Goal: Information Seeking & Learning: Learn about a topic

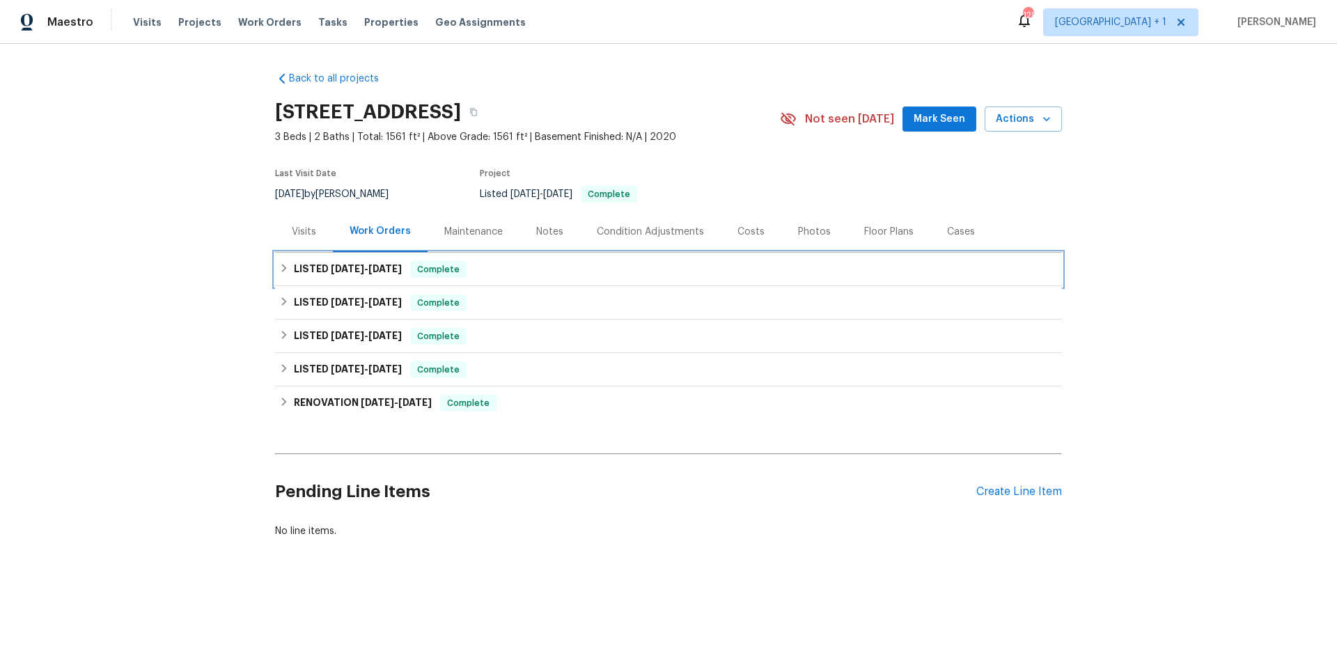
click at [503, 273] on div "LISTED [DATE] - [DATE] Complete" at bounding box center [668, 269] width 778 height 17
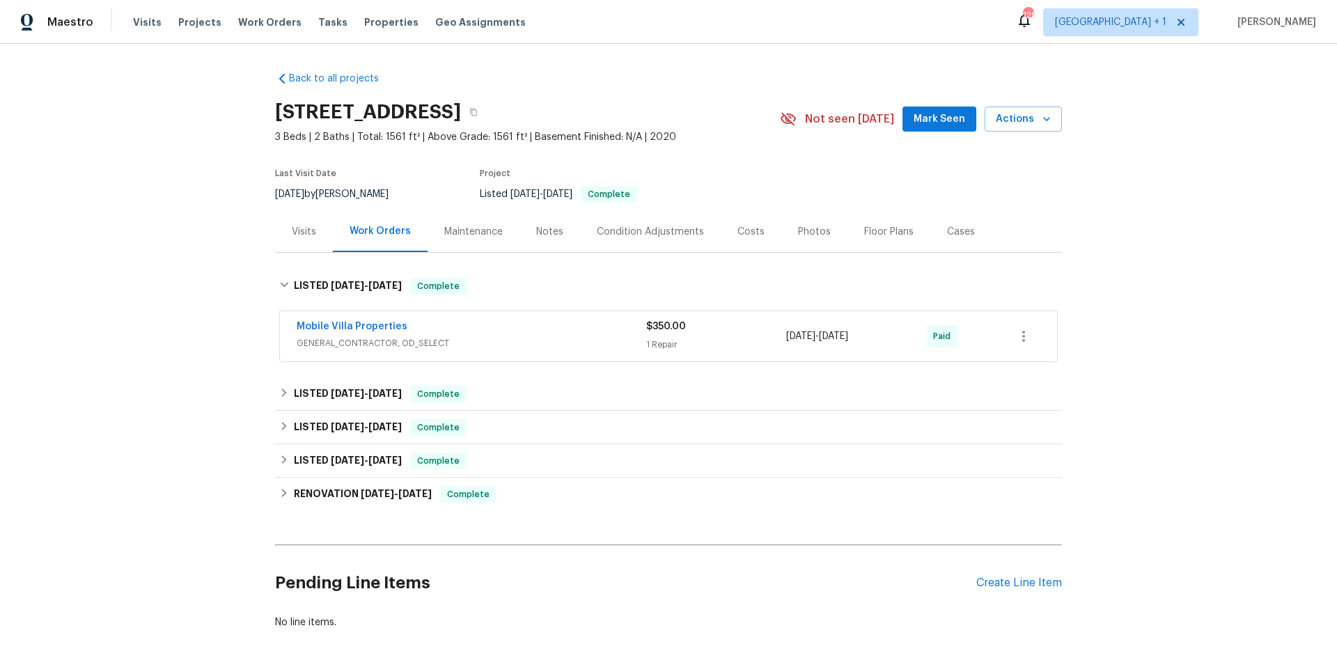
click at [504, 337] on span "GENERAL_CONTRACTOR, OD_SELECT" at bounding box center [471, 343] width 349 height 14
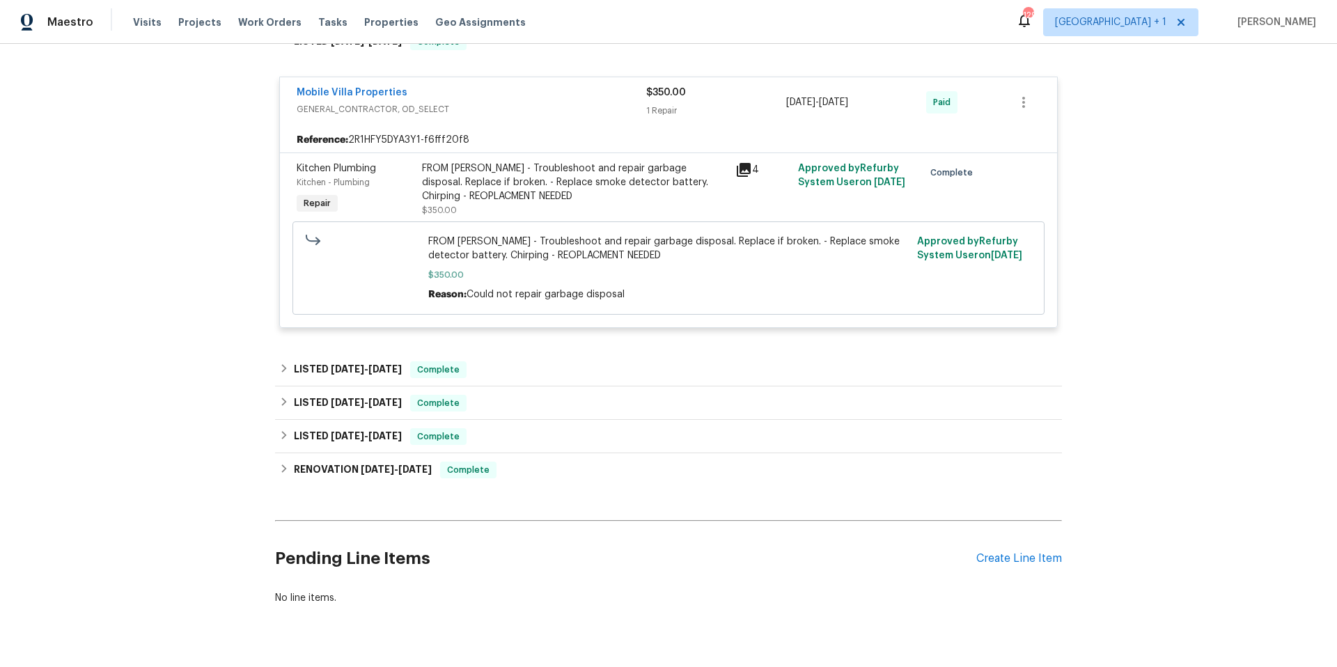
scroll to position [288, 0]
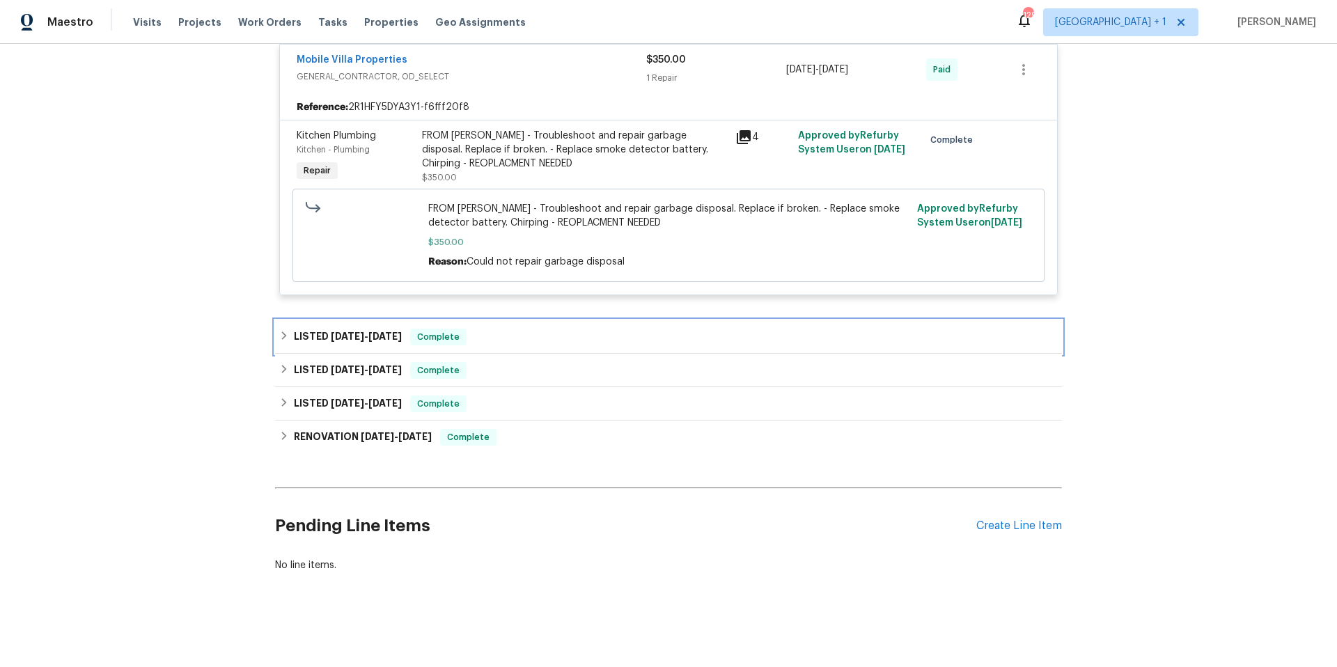
click at [514, 333] on div "LISTED [DATE] - [DATE] Complete" at bounding box center [668, 337] width 778 height 17
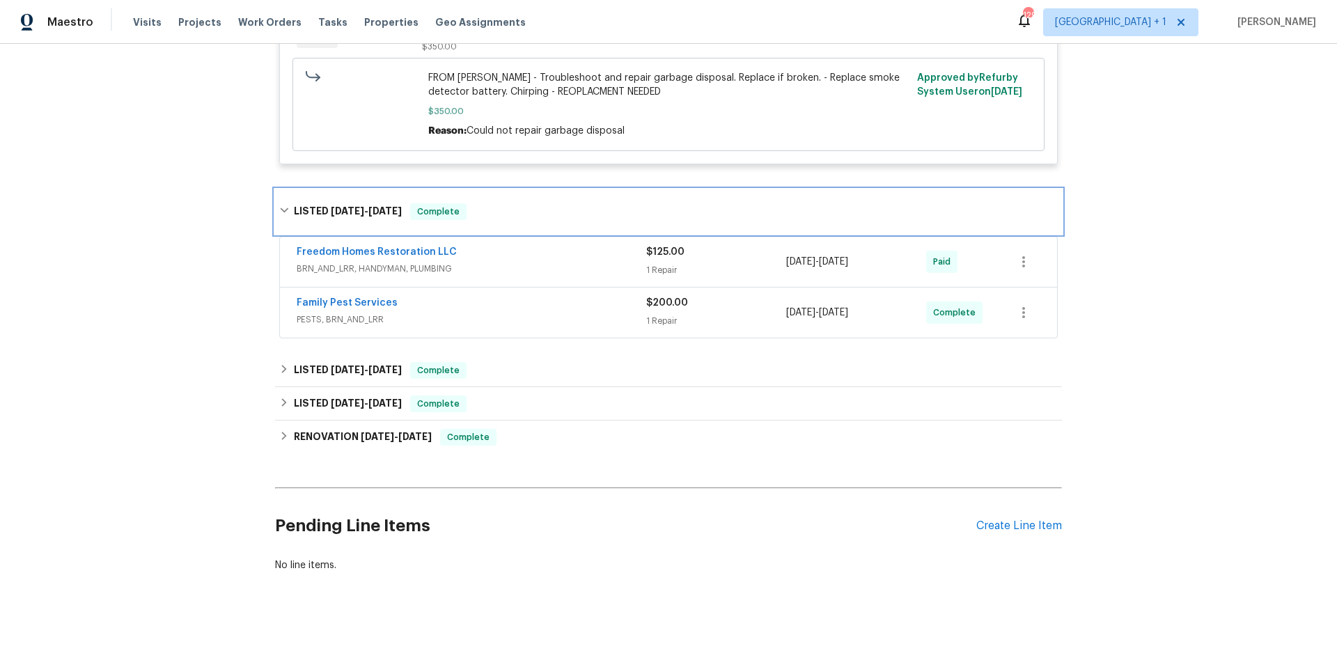
scroll to position [416, 0]
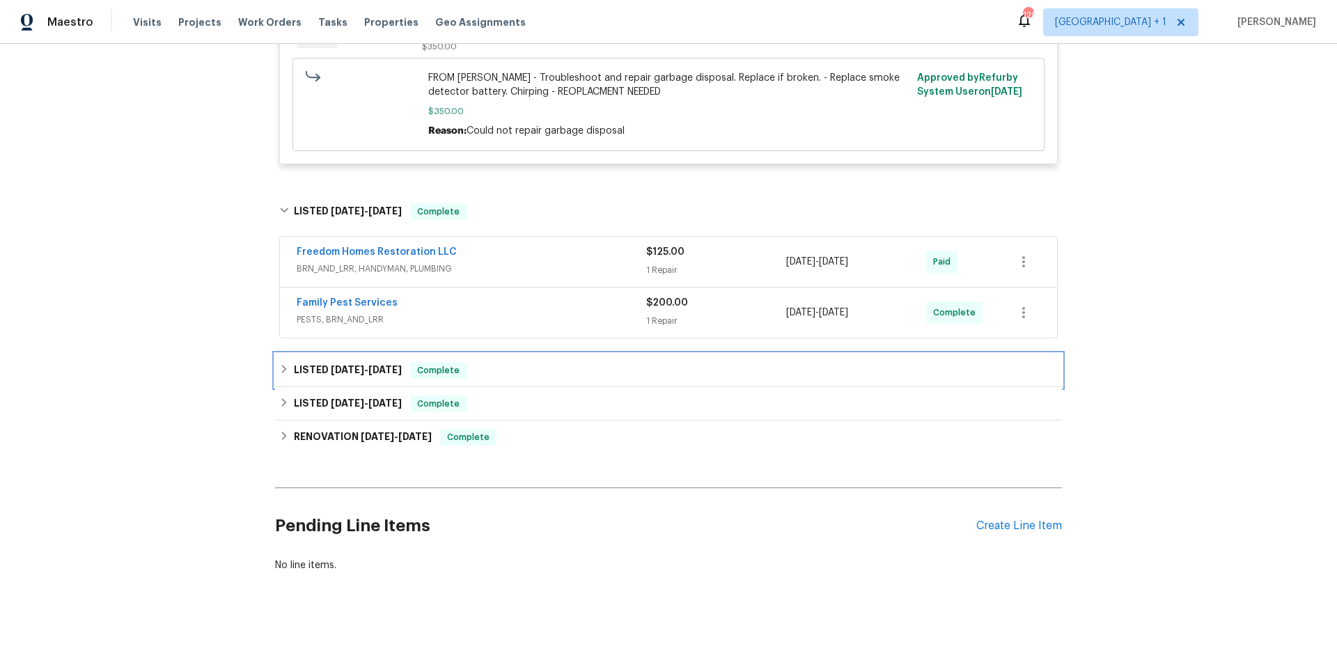
click at [513, 365] on div "LISTED [DATE] - [DATE] Complete" at bounding box center [668, 370] width 778 height 17
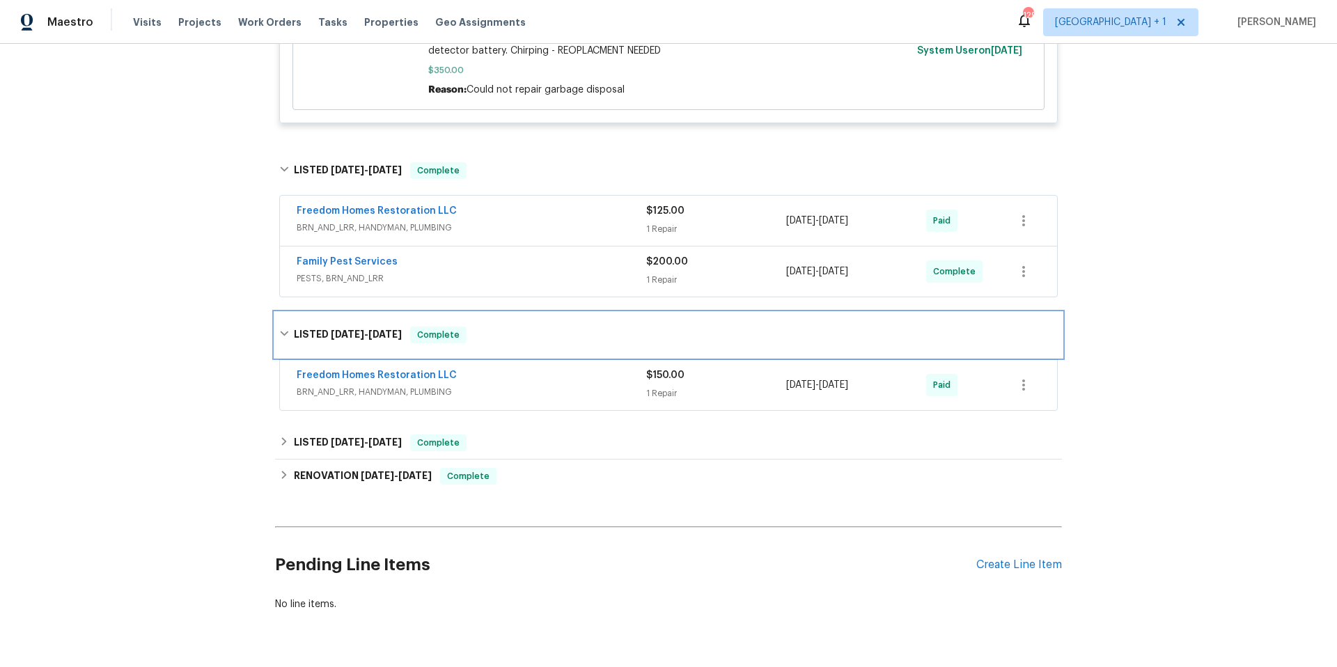
scroll to position [499, 0]
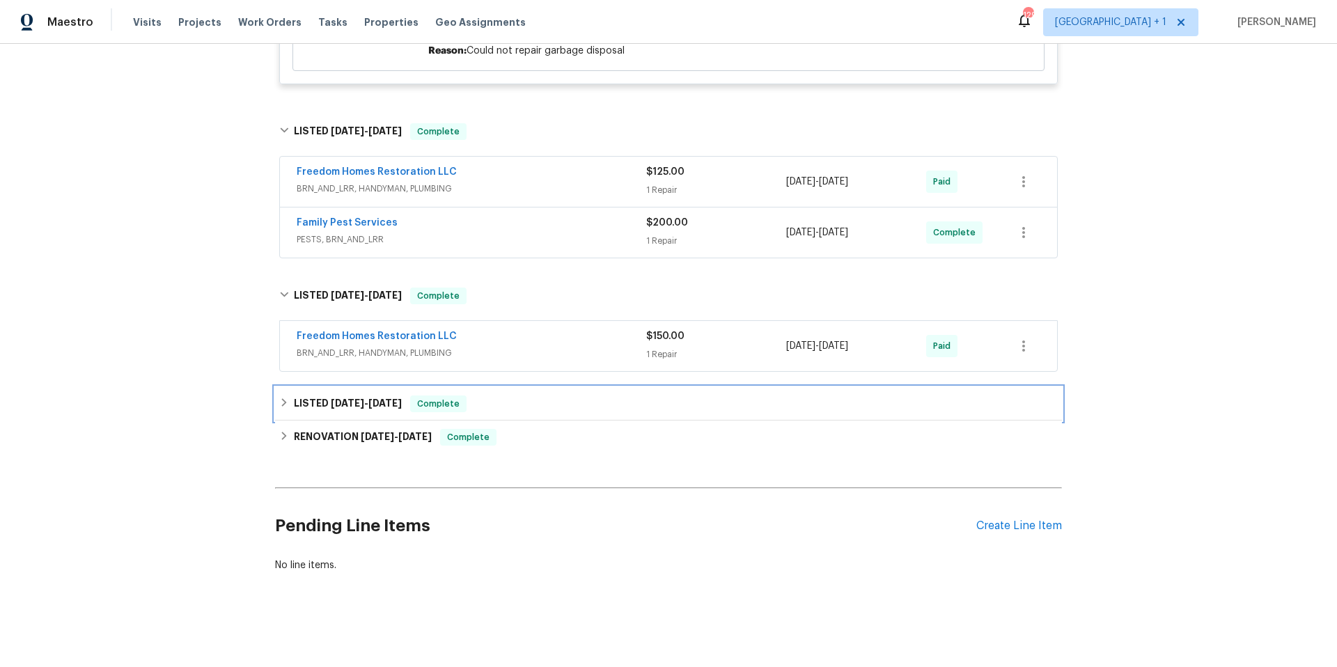
click at [528, 396] on div "LISTED [DATE] - [DATE] Complete" at bounding box center [668, 403] width 778 height 17
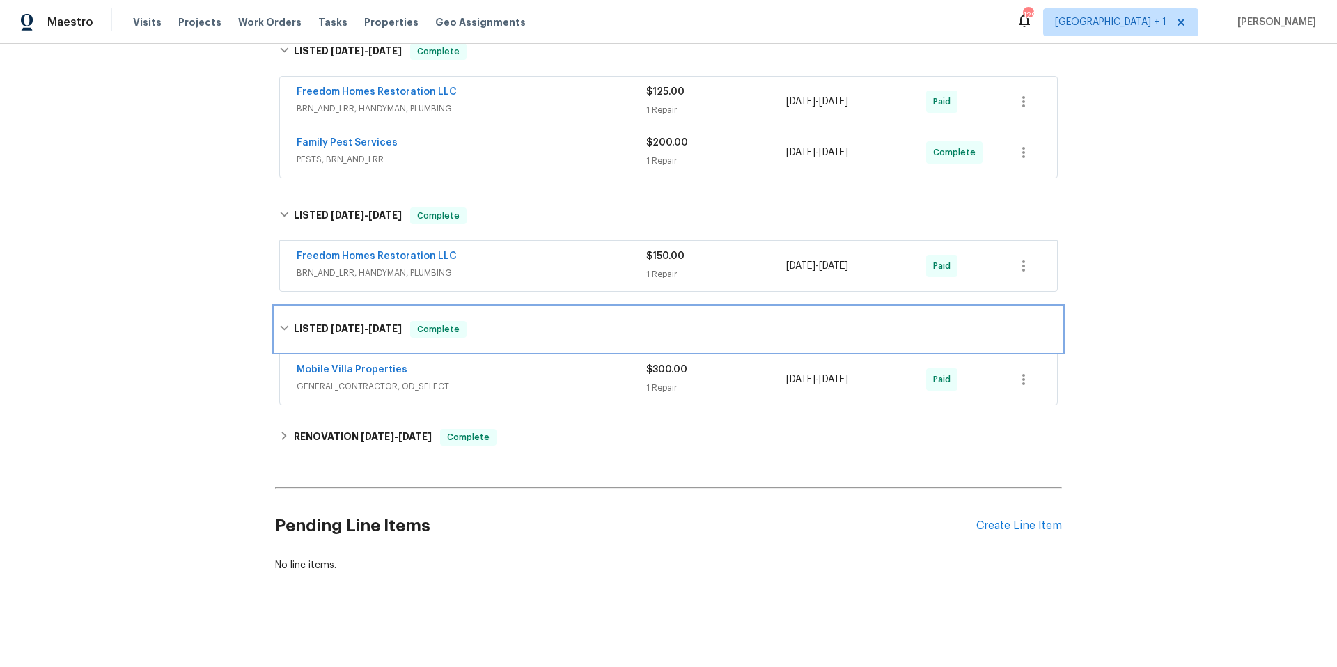
scroll to position [579, 0]
click at [526, 379] on span "GENERAL_CONTRACTOR, OD_SELECT" at bounding box center [471, 386] width 349 height 14
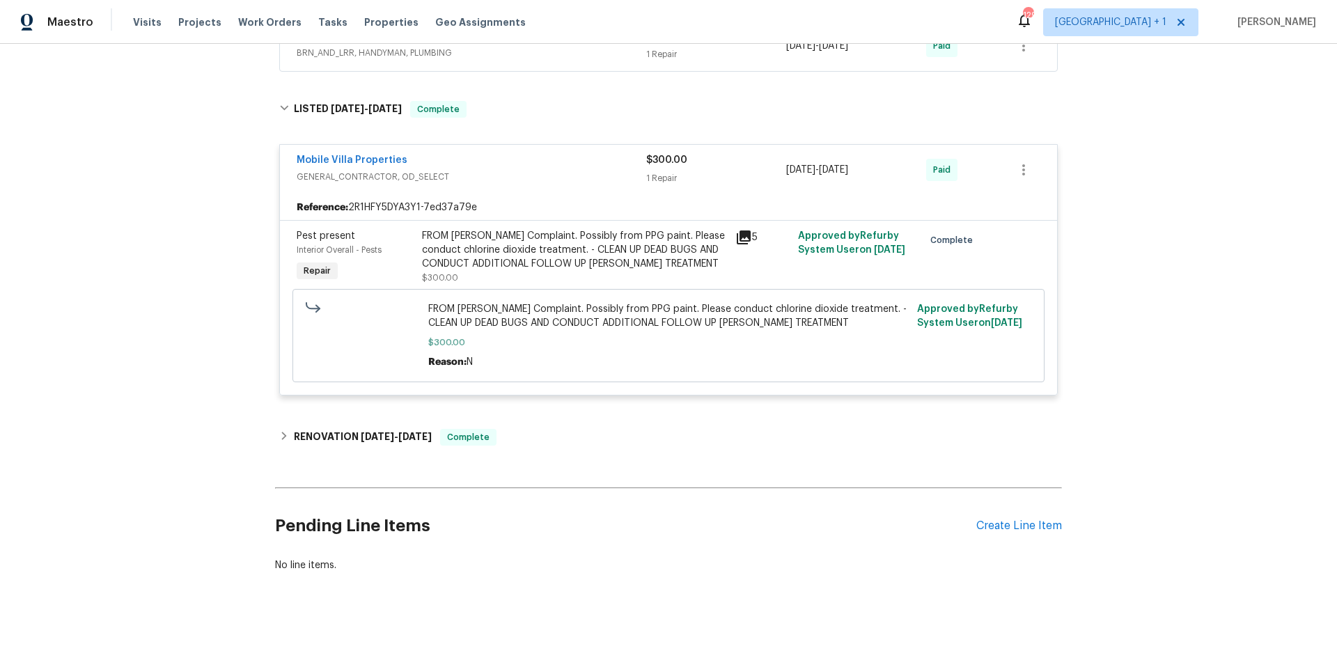
scroll to position [800, 0]
click at [530, 429] on div "RENOVATION [DATE] - [DATE] Complete" at bounding box center [668, 437] width 778 height 17
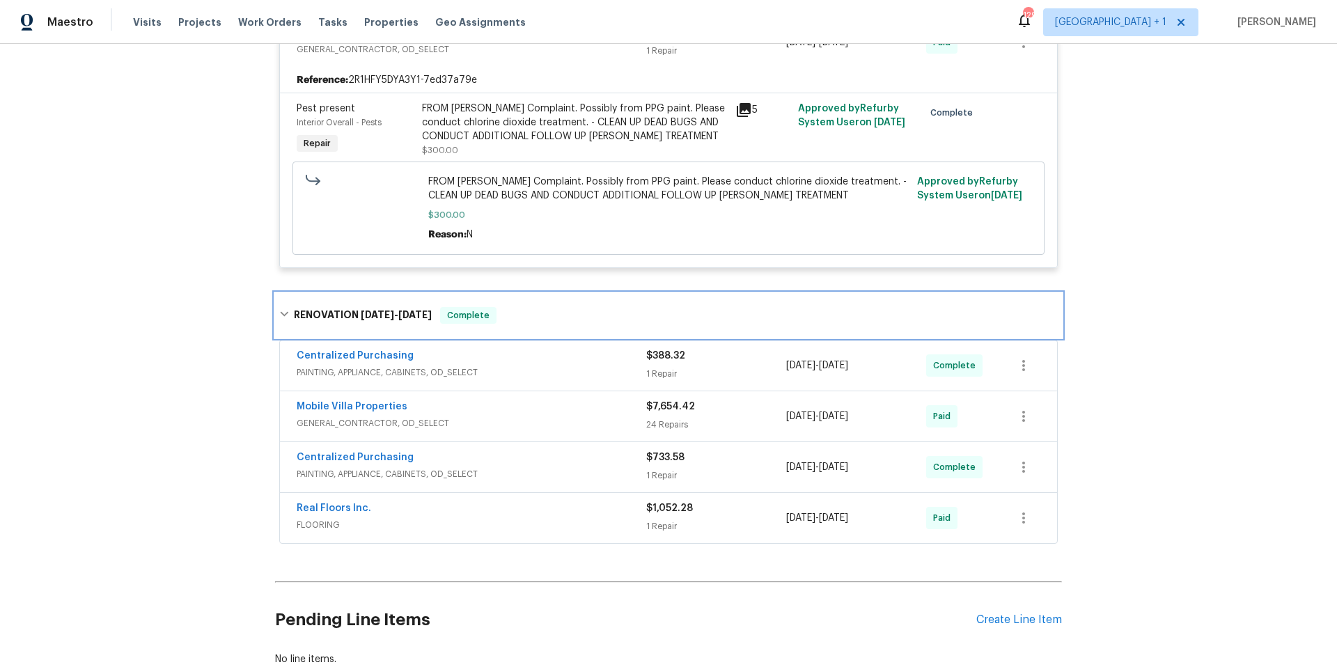
scroll to position [917, 0]
click at [530, 412] on div "Mobile Villa Properties" at bounding box center [471, 406] width 349 height 17
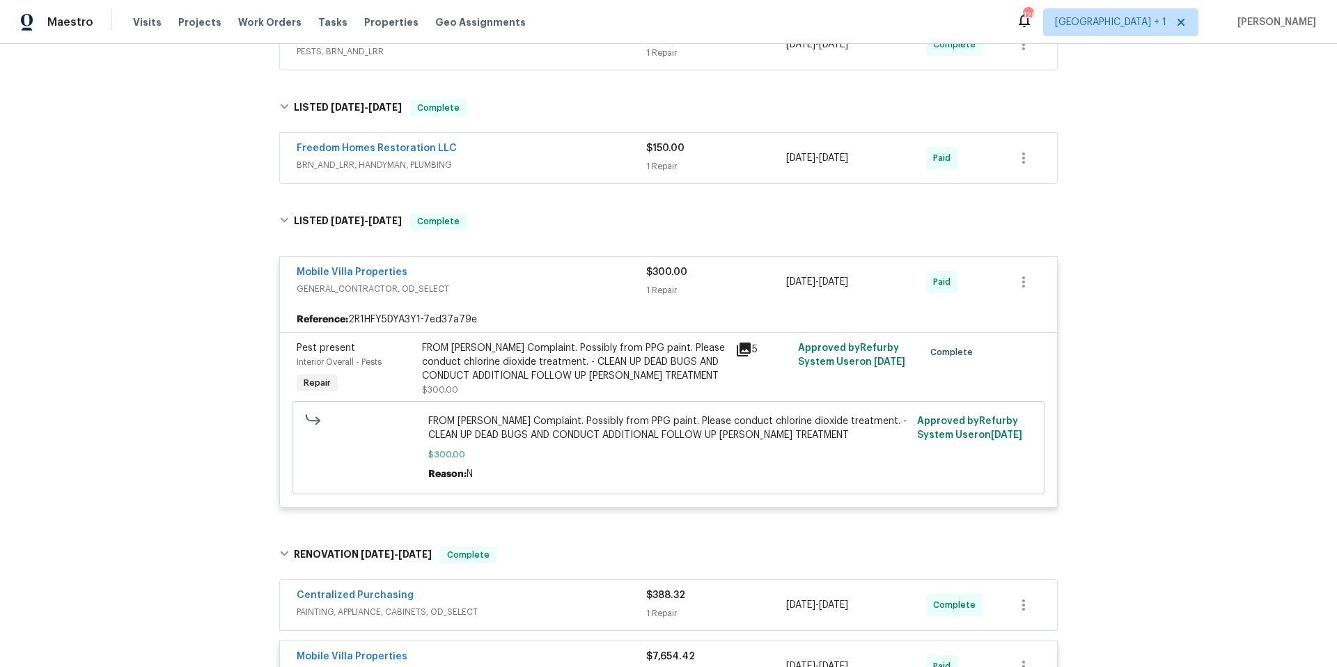
scroll to position [0, 0]
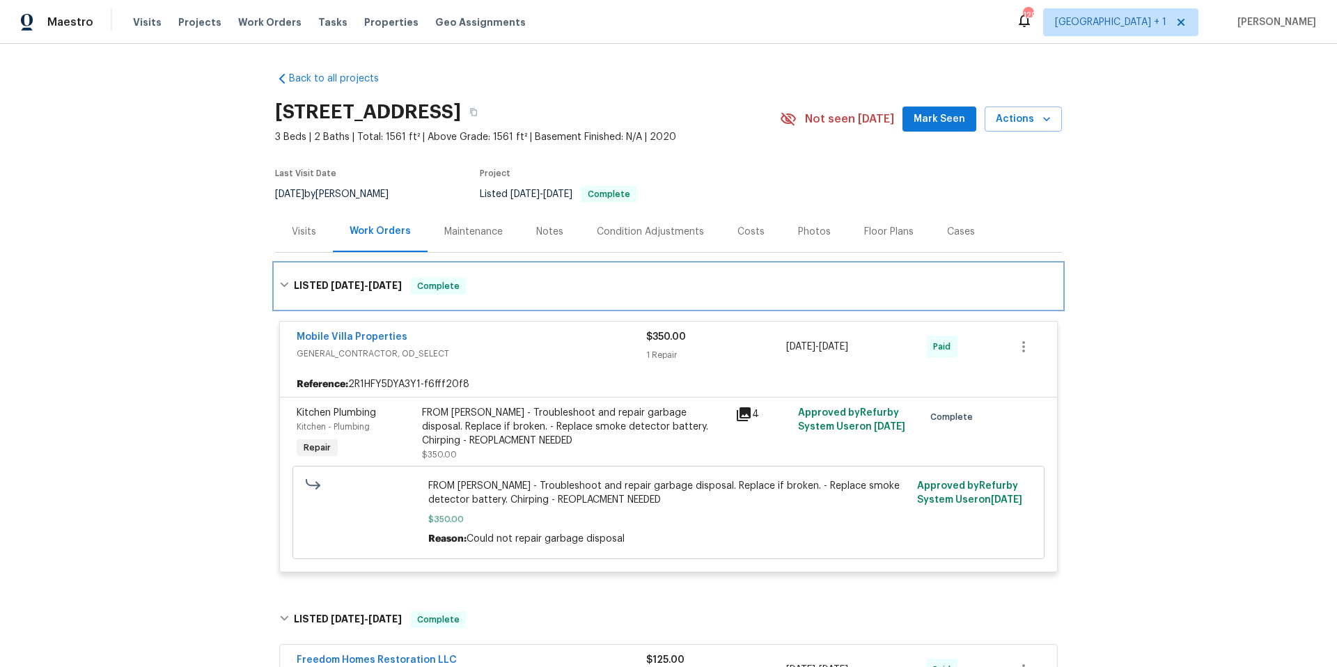
click at [572, 290] on div "LISTED [DATE] - [DATE] Complete" at bounding box center [668, 286] width 778 height 17
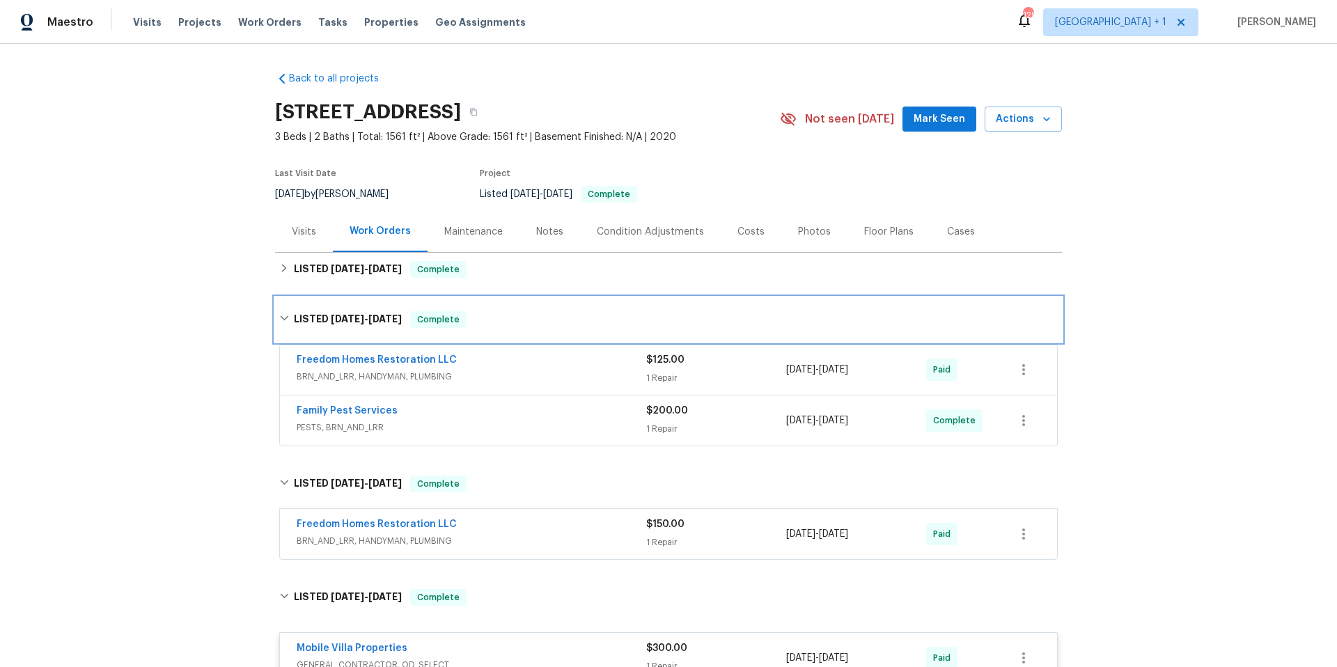
click at [574, 324] on div "LISTED [DATE] - [DATE] Complete" at bounding box center [668, 319] width 778 height 17
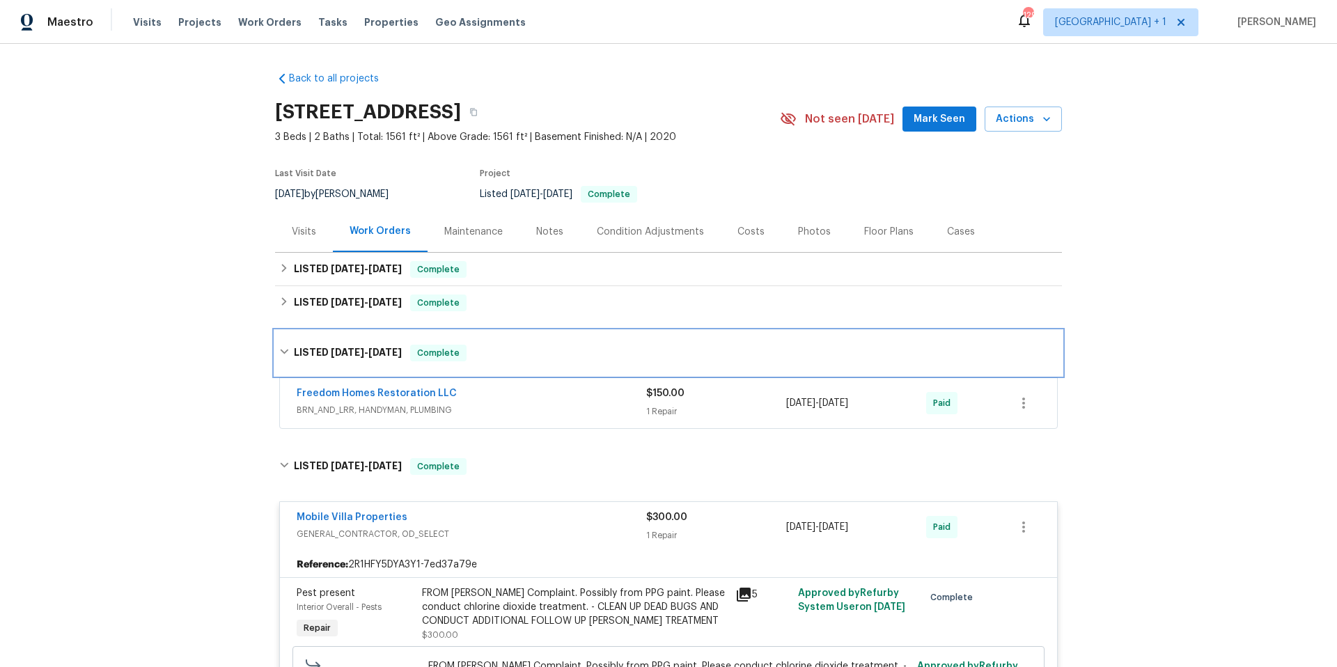
click at [558, 354] on div "LISTED [DATE] - [DATE] Complete" at bounding box center [668, 353] width 778 height 17
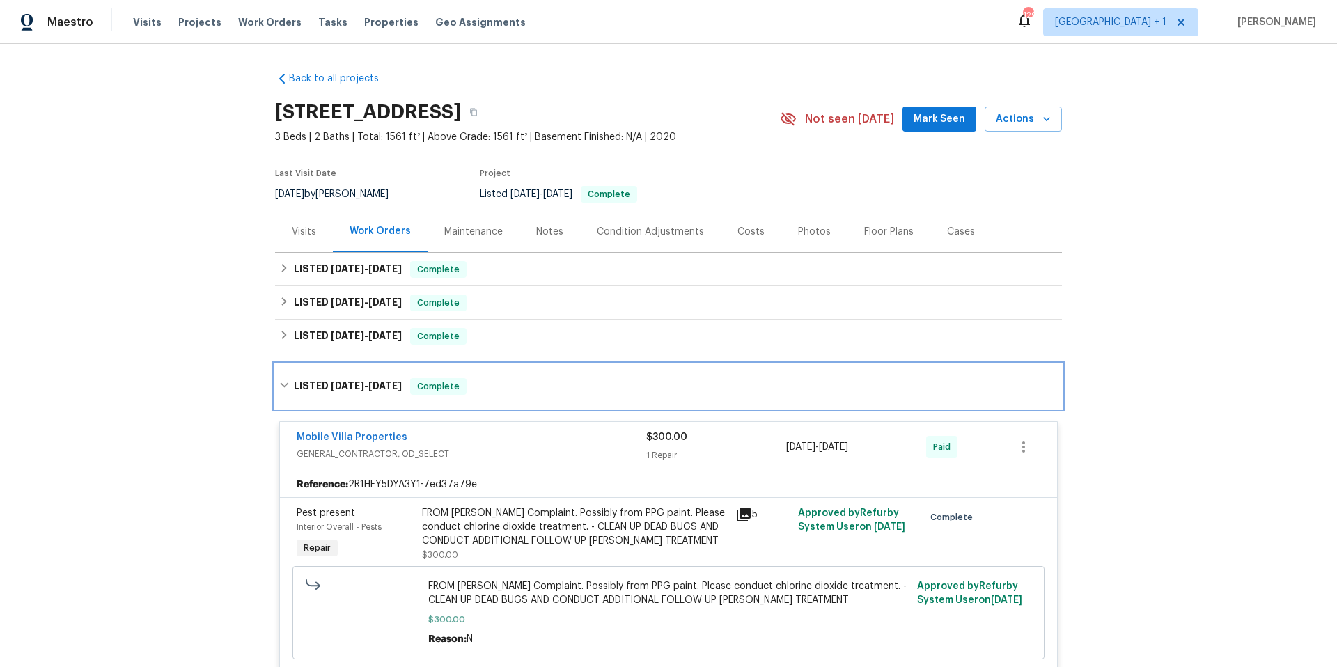
click at [556, 399] on div "LISTED [DATE] - [DATE] Complete" at bounding box center [668, 386] width 787 height 45
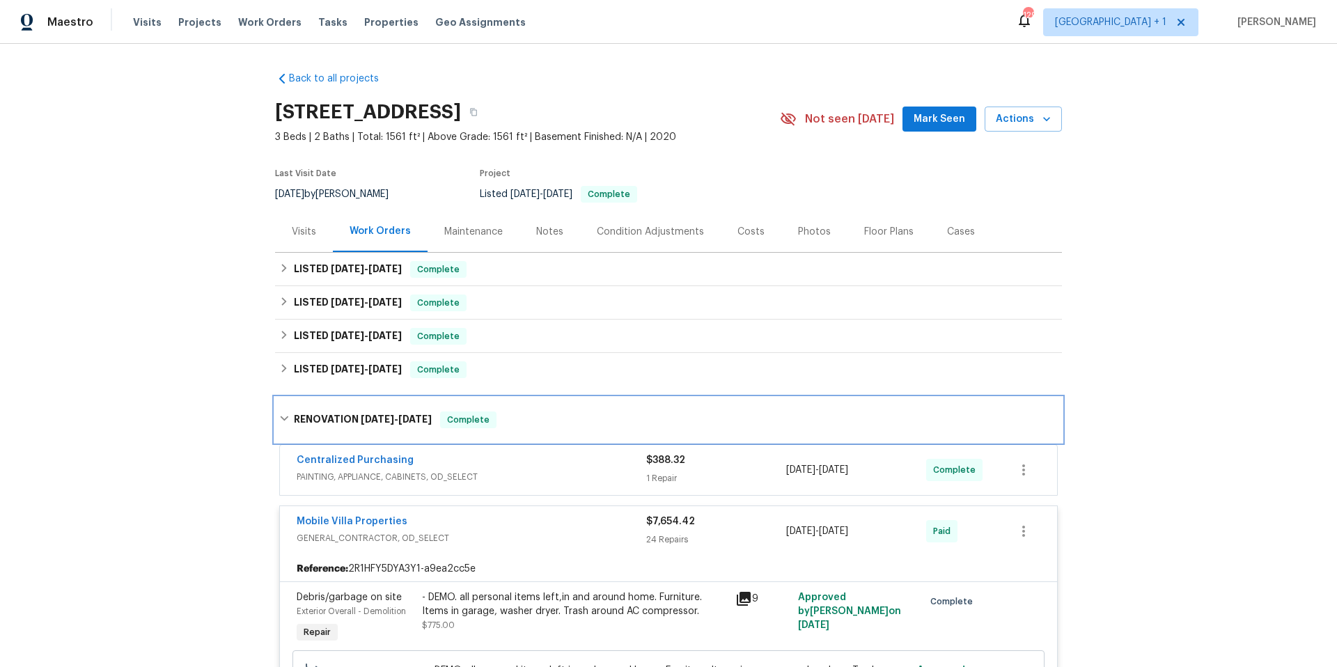
click at [557, 425] on div "RENOVATION [DATE] - [DATE] Complete" at bounding box center [668, 419] width 778 height 17
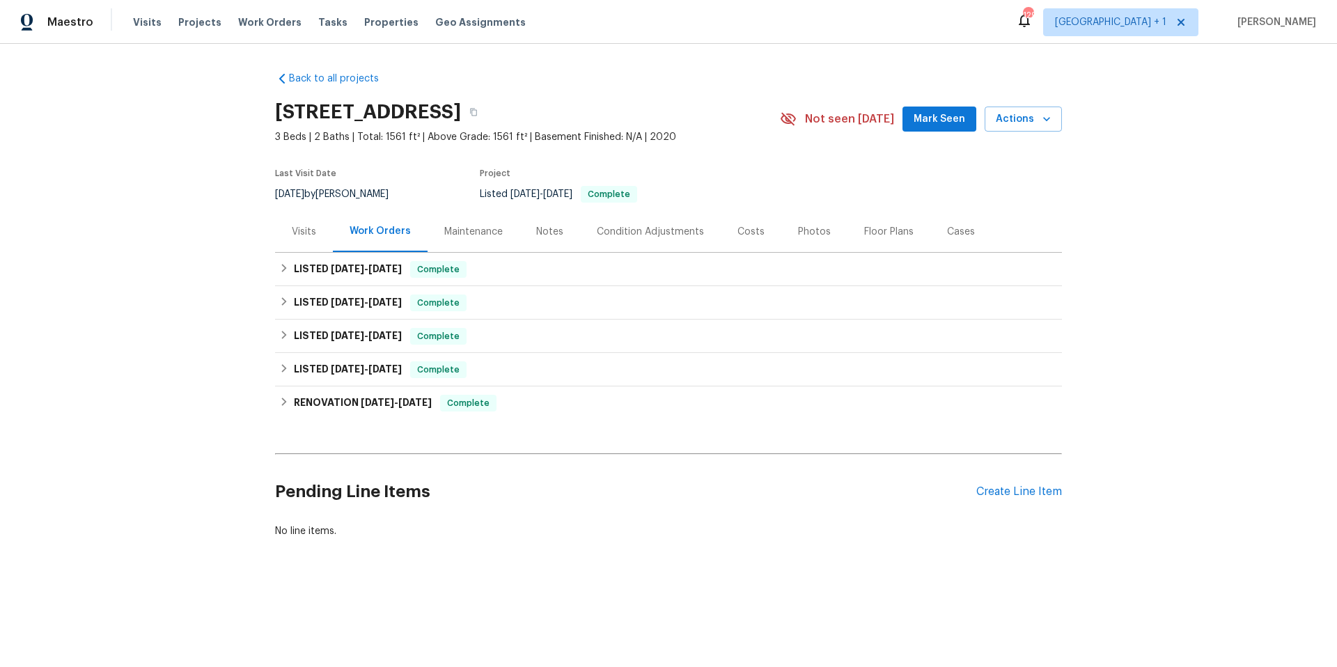
click at [803, 236] on div "Photos" at bounding box center [814, 232] width 33 height 14
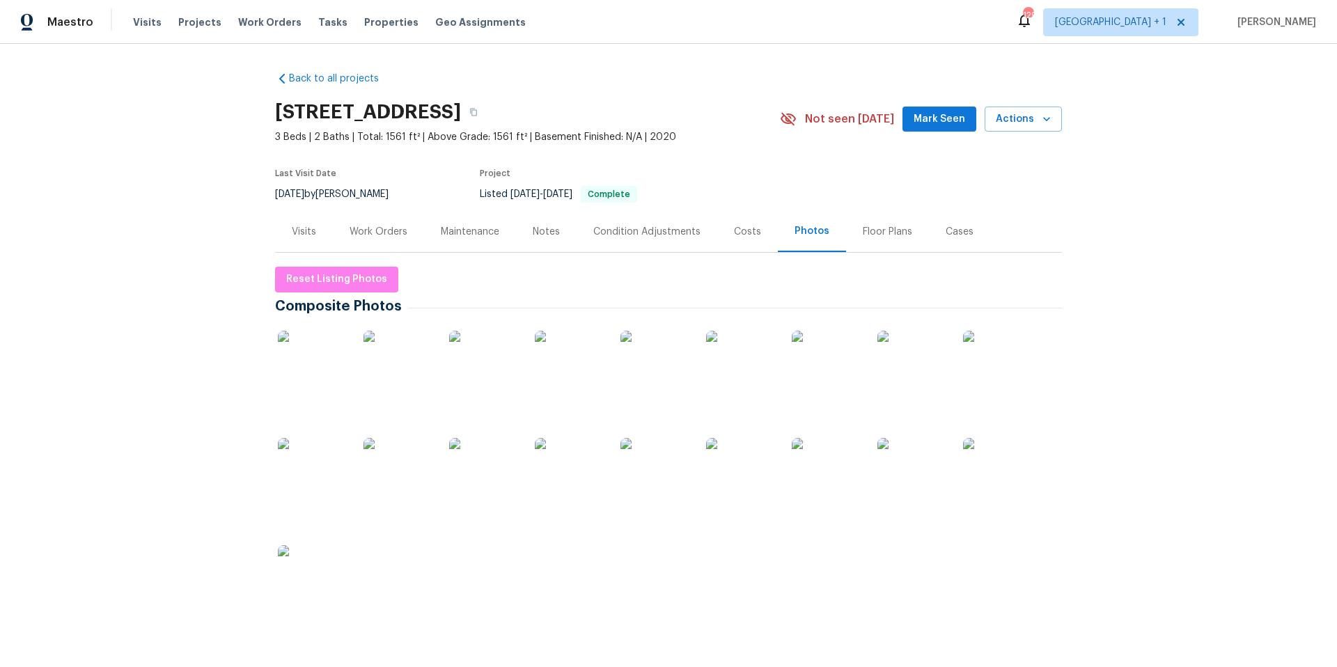
click at [812, 385] on img at bounding box center [827, 366] width 70 height 70
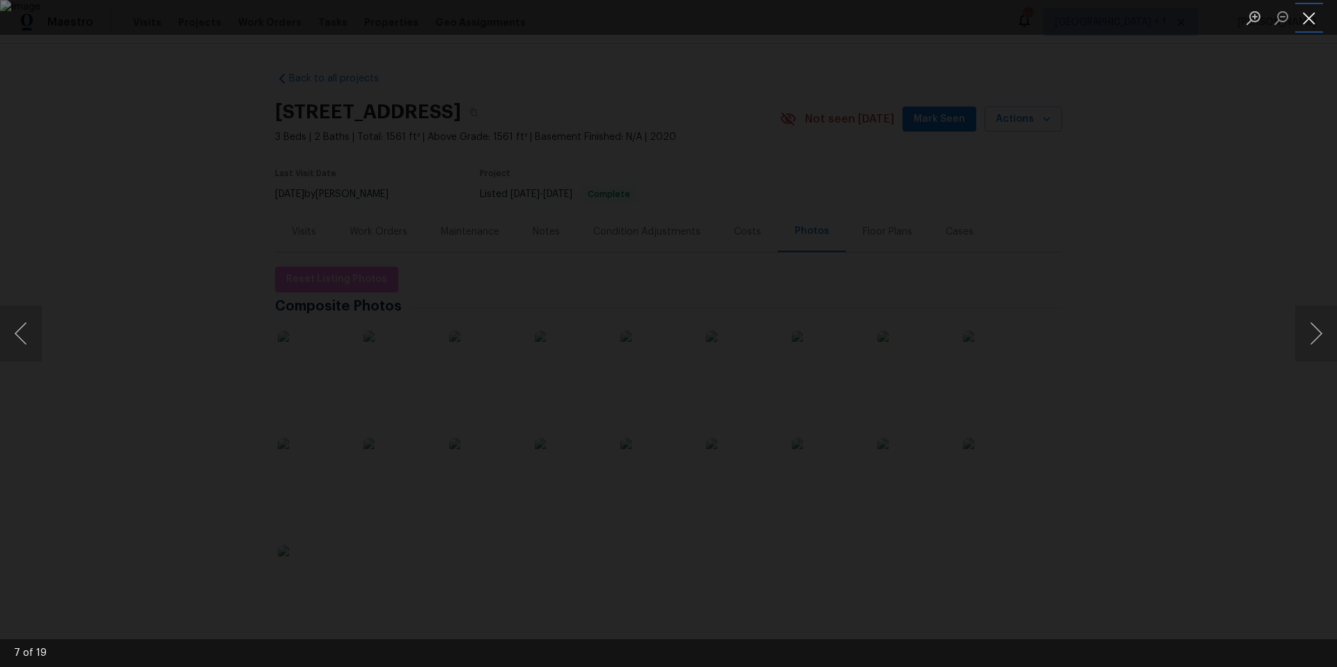
click at [1305, 16] on button "Close lightbox" at bounding box center [1309, 18] width 28 height 24
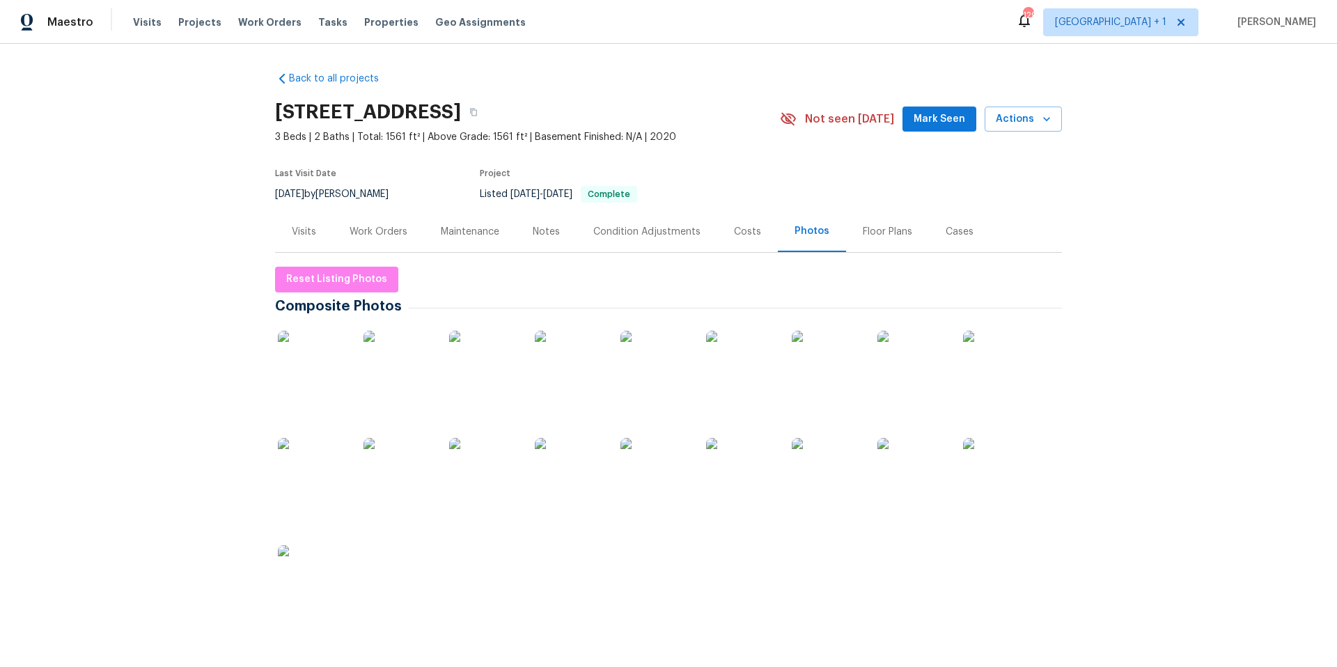
click at [650, 230] on div "Condition Adjustments" at bounding box center [646, 232] width 107 height 14
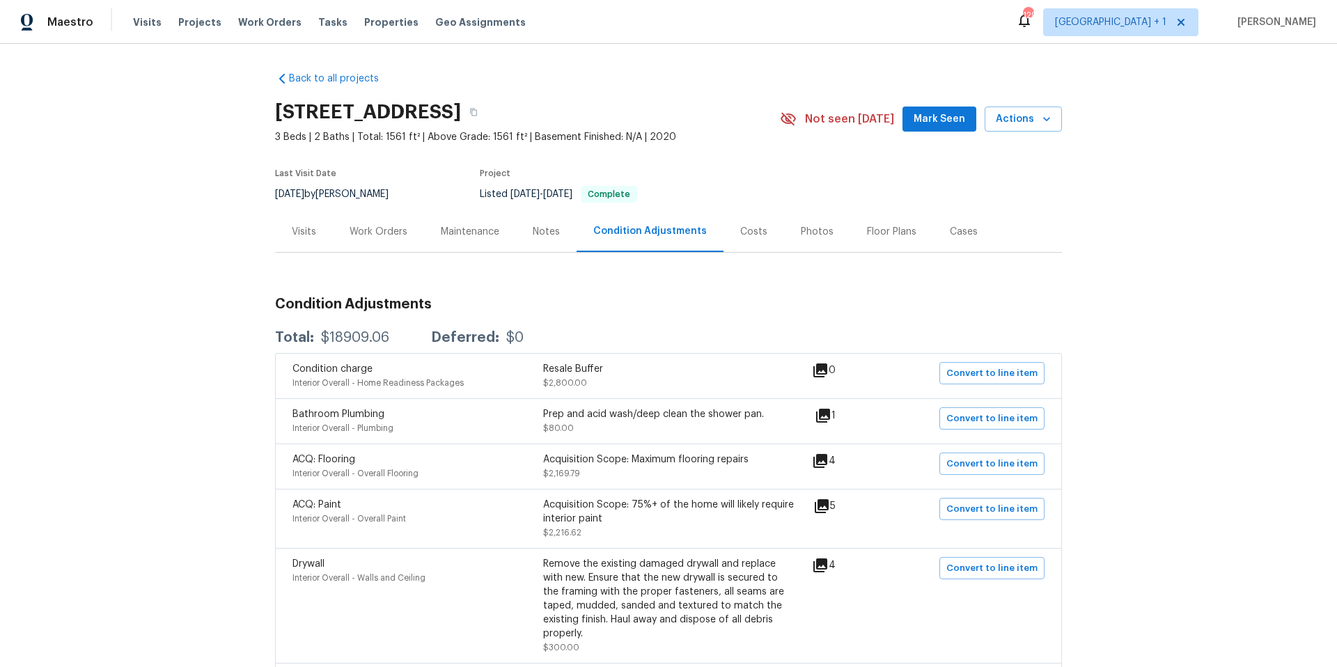
click at [740, 232] on div "Costs" at bounding box center [753, 232] width 27 height 14
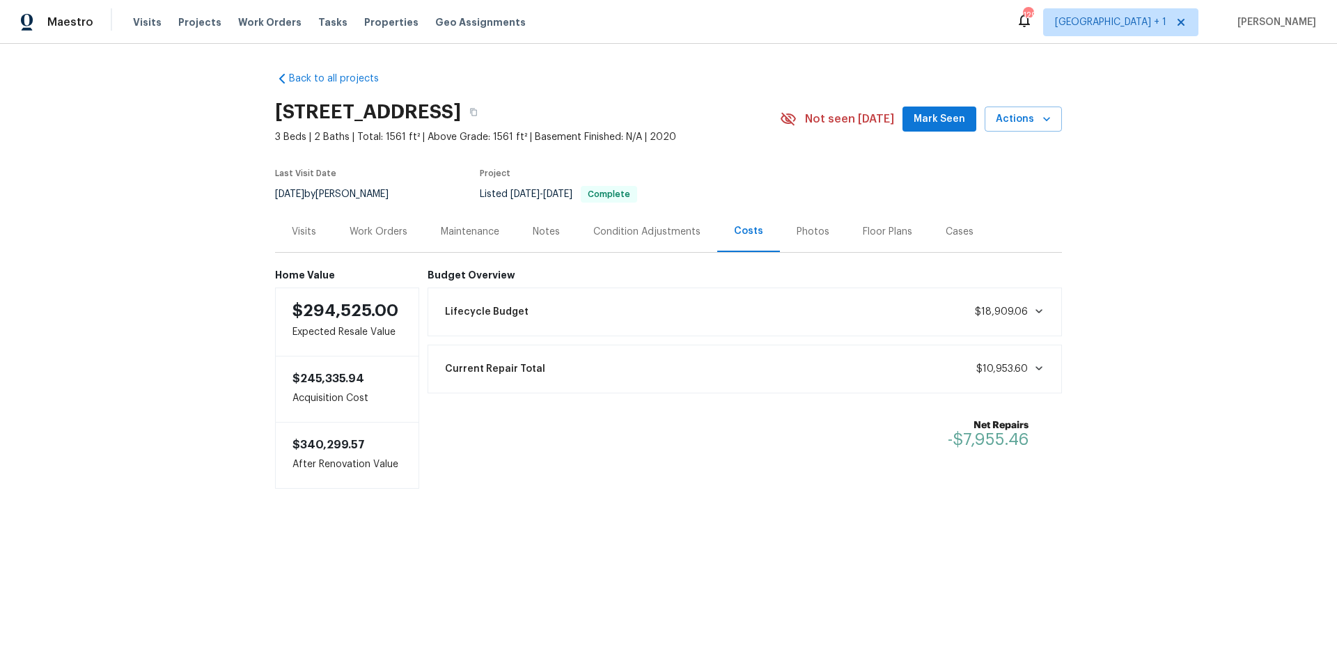
click at [297, 237] on div "Visits" at bounding box center [304, 232] width 24 height 14
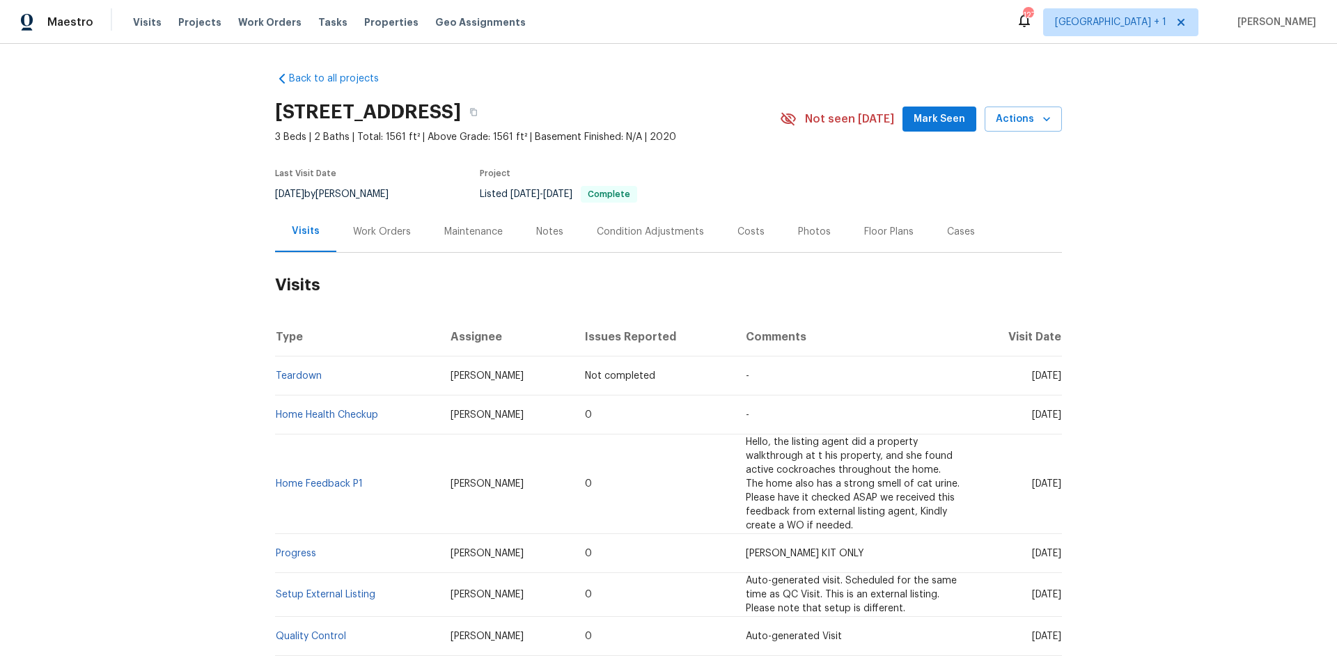
click at [366, 230] on div "Work Orders" at bounding box center [382, 232] width 58 height 14
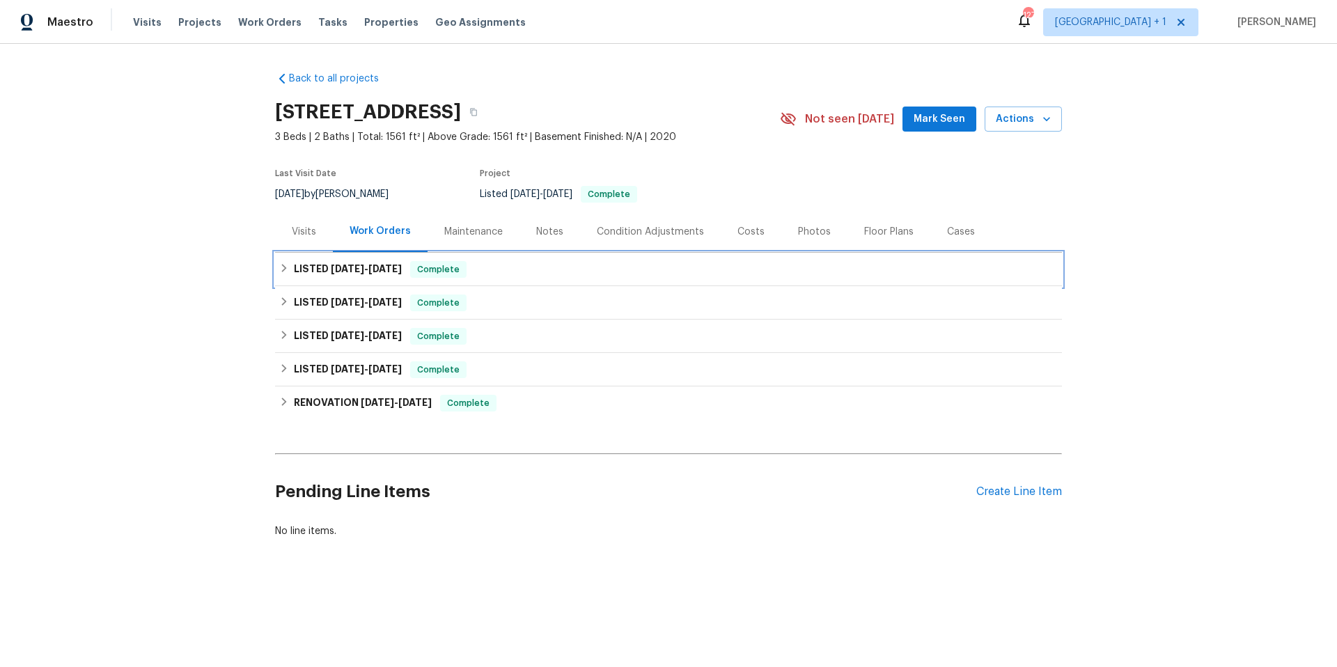
click at [568, 281] on div "LISTED [DATE] - [DATE] Complete" at bounding box center [668, 269] width 787 height 33
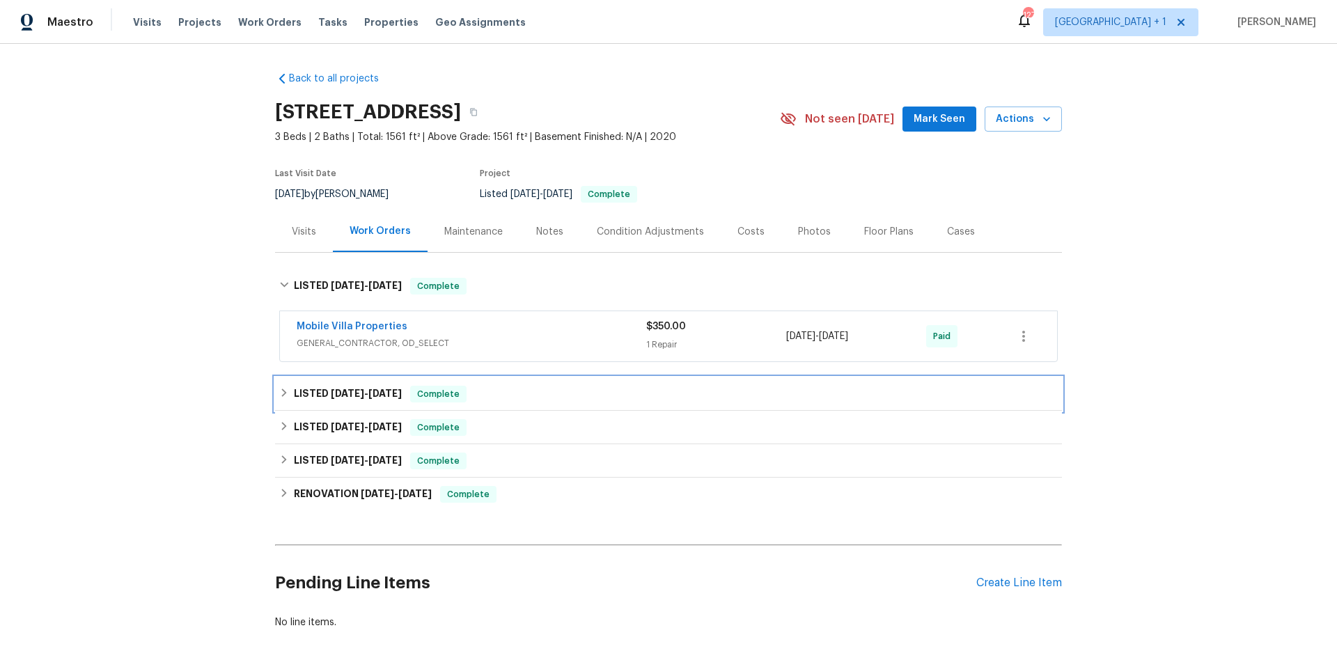
click at [574, 398] on div "LISTED [DATE] - [DATE] Complete" at bounding box center [668, 394] width 778 height 17
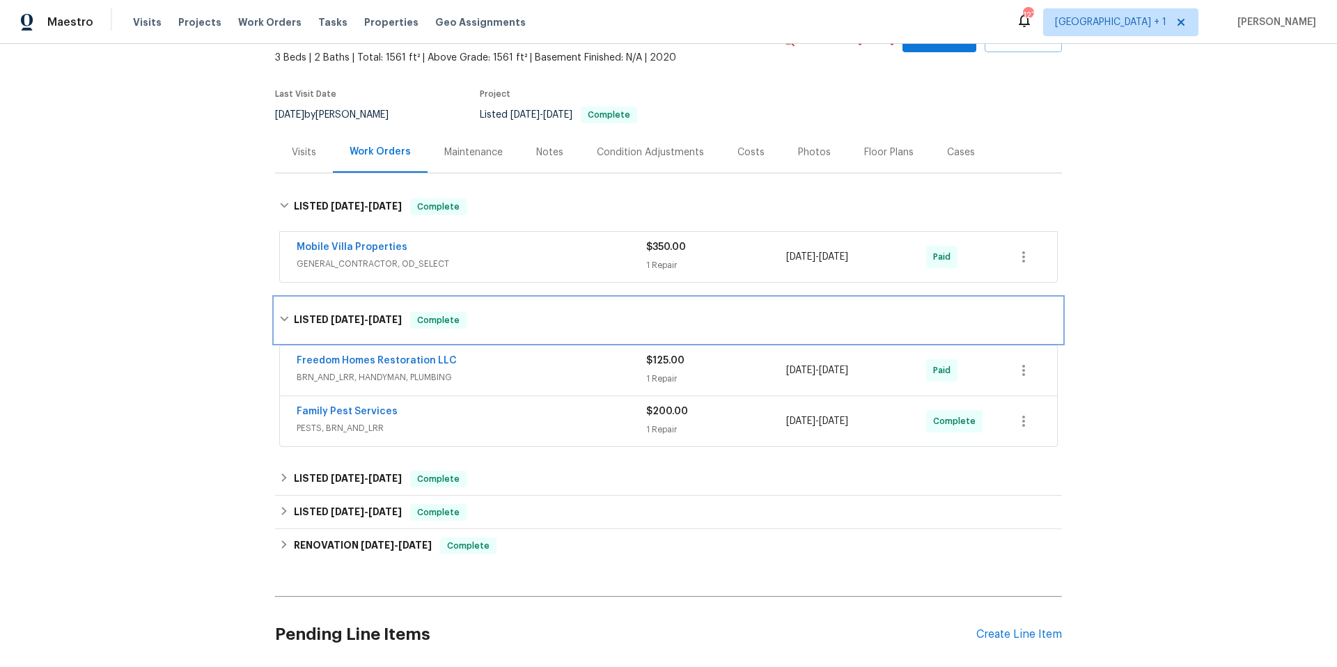
scroll to position [91, 0]
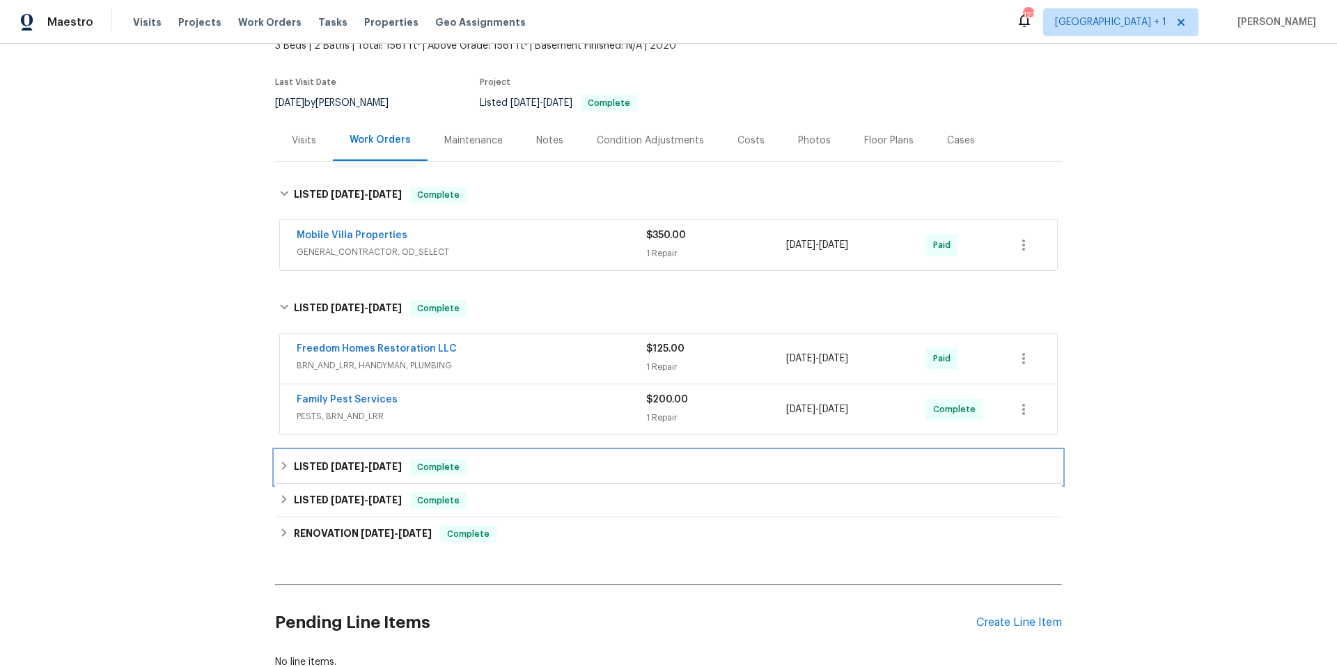
click at [576, 469] on div "LISTED [DATE] - [DATE] Complete" at bounding box center [668, 467] width 778 height 17
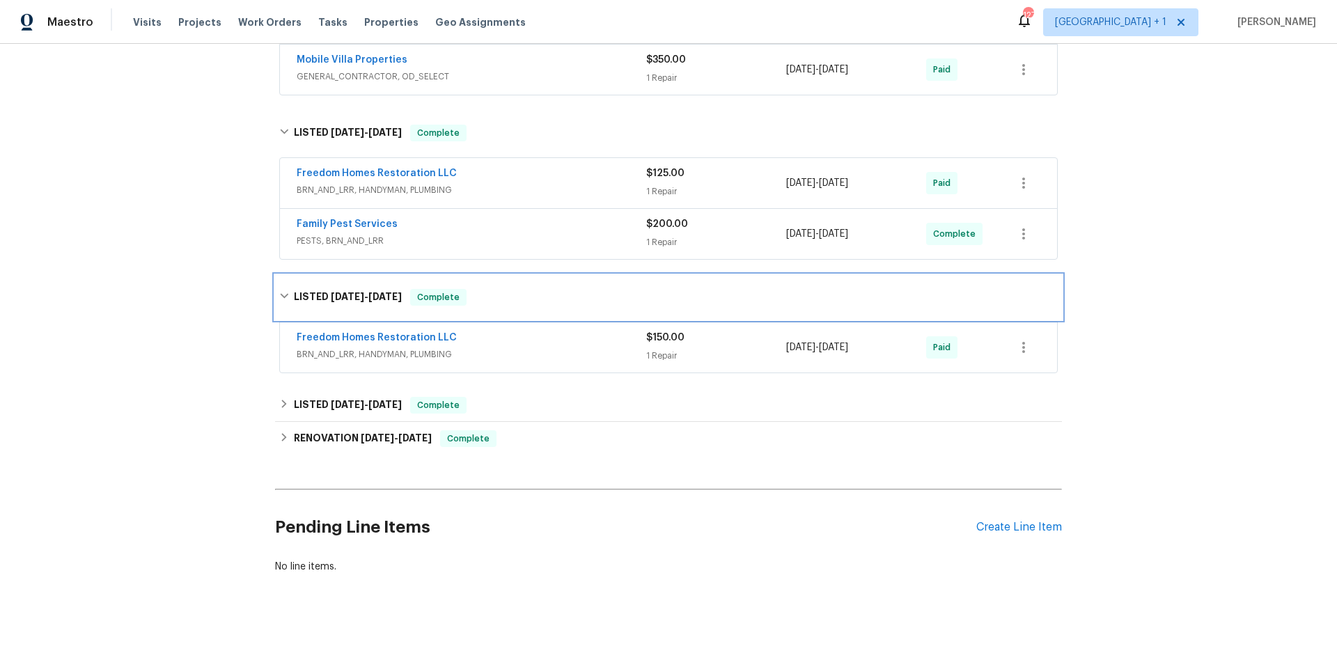
scroll to position [278, 0]
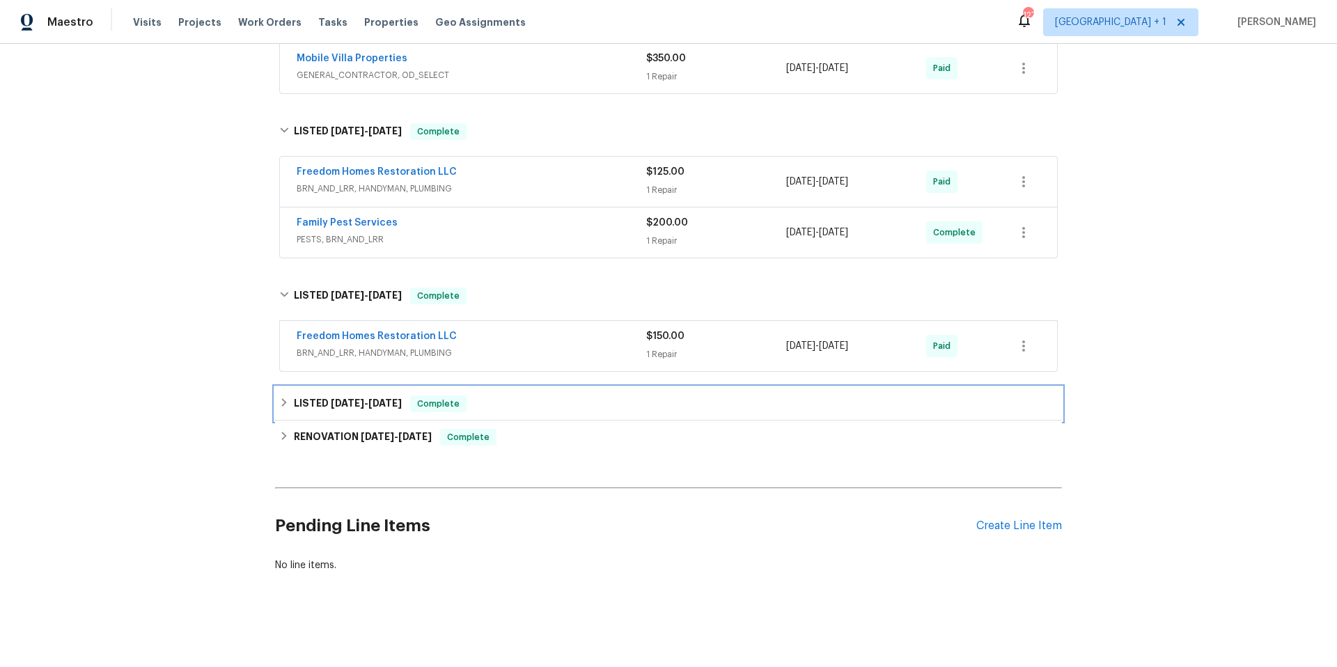
click at [572, 402] on div "LISTED [DATE] - [DATE] Complete" at bounding box center [668, 403] width 787 height 33
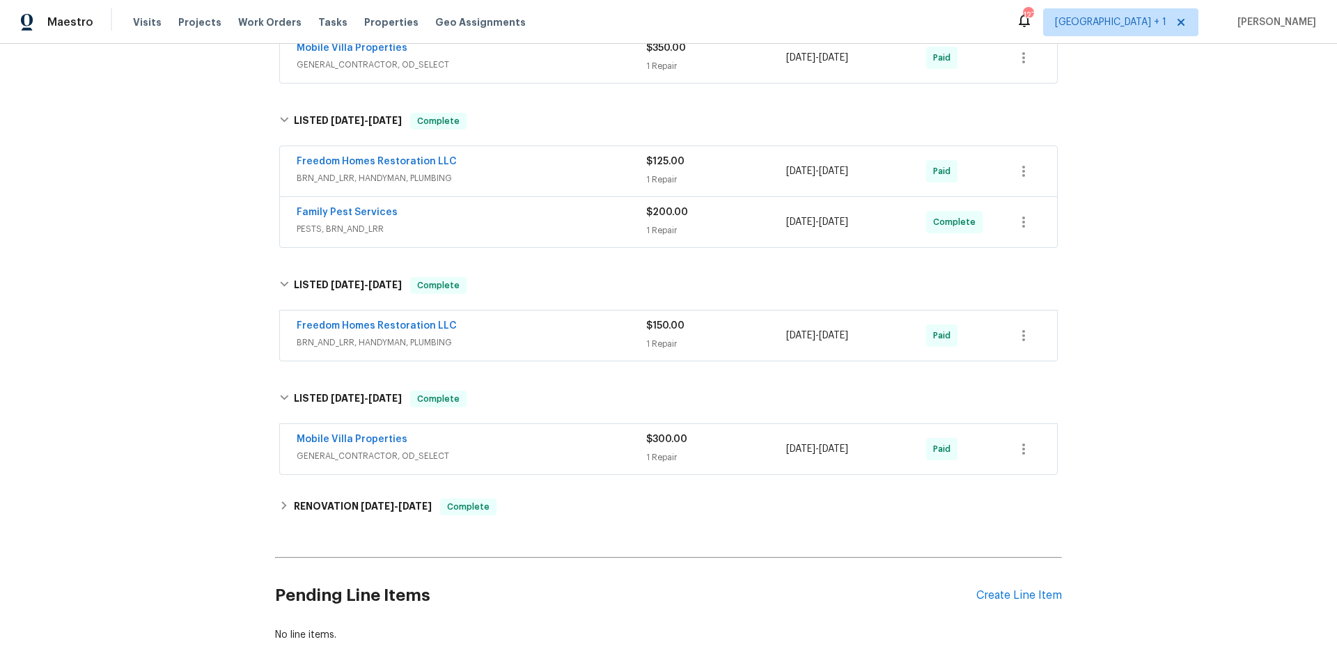
click at [583, 438] on div "Mobile Villa Properties" at bounding box center [471, 440] width 349 height 17
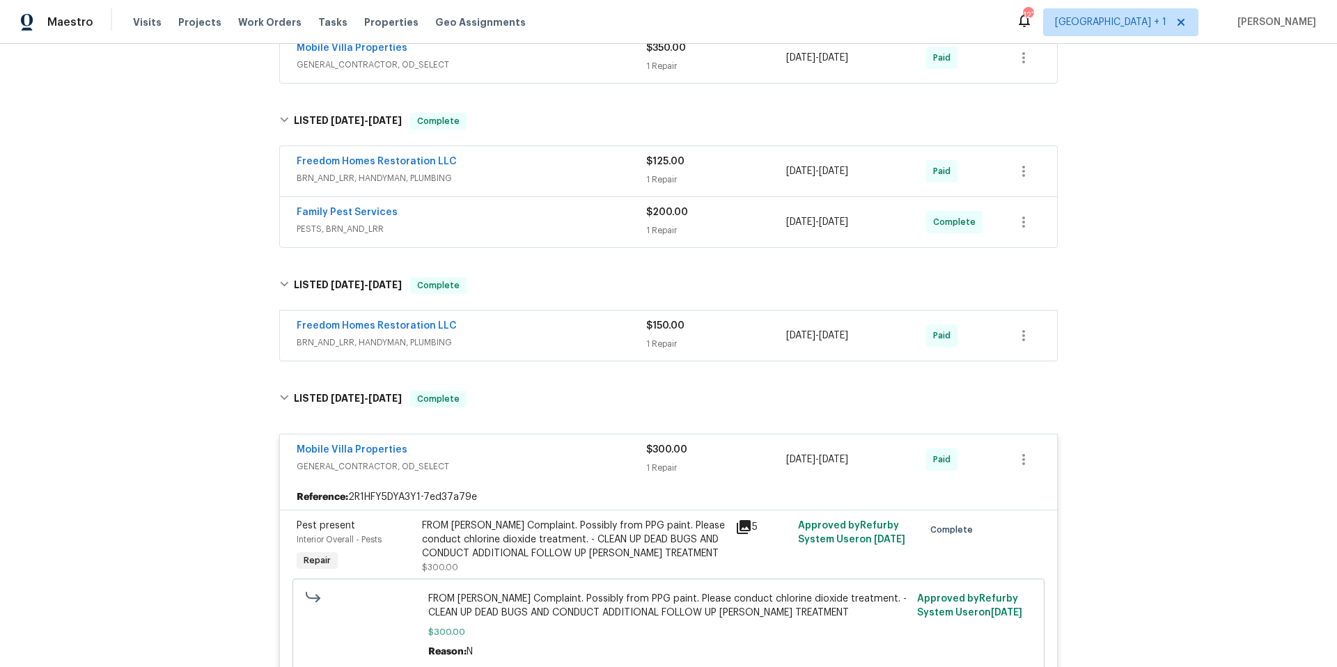
scroll to position [552, 0]
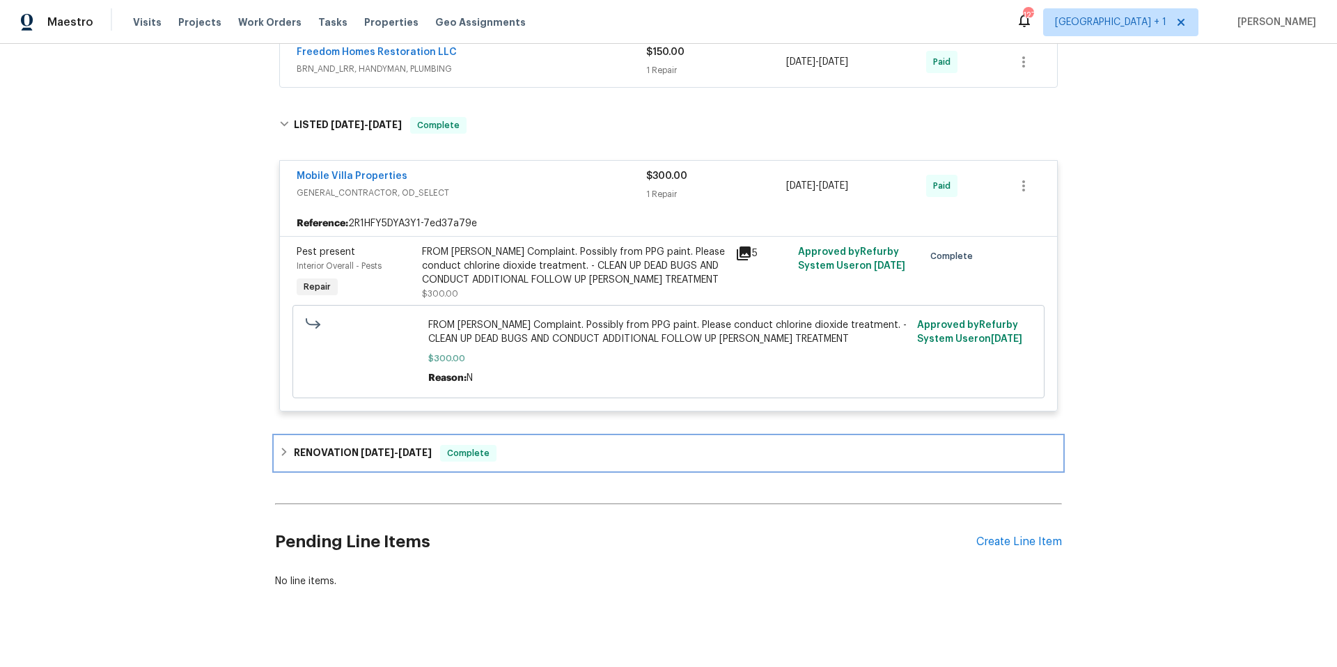
click at [575, 453] on div "RENOVATION [DATE] - [DATE] Complete" at bounding box center [668, 453] width 778 height 17
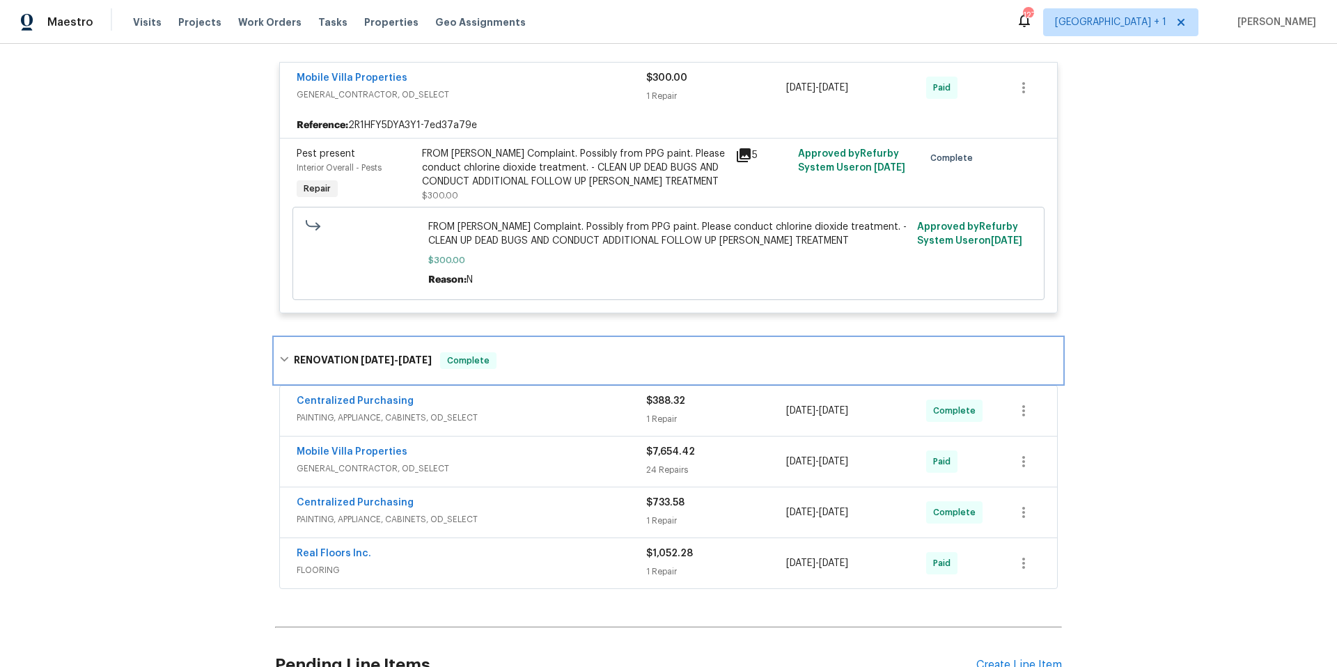
scroll to position [801, 0]
